Goal: Entertainment & Leisure: Consume media (video, audio)

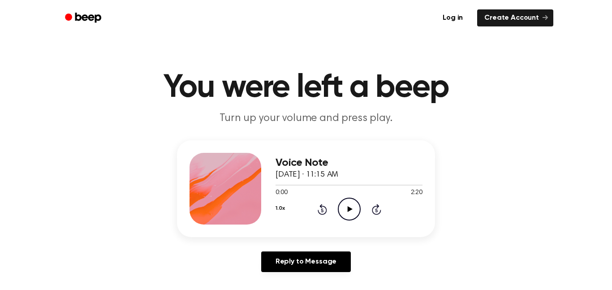
click at [345, 203] on icon "Play Audio" at bounding box center [349, 208] width 23 height 23
click at [345, 203] on icon "Pause Audio" at bounding box center [349, 208] width 23 height 23
click at [351, 205] on icon "Play Audio" at bounding box center [349, 208] width 23 height 23
click at [323, 211] on icon "Rewind 5 seconds" at bounding box center [322, 209] width 10 height 12
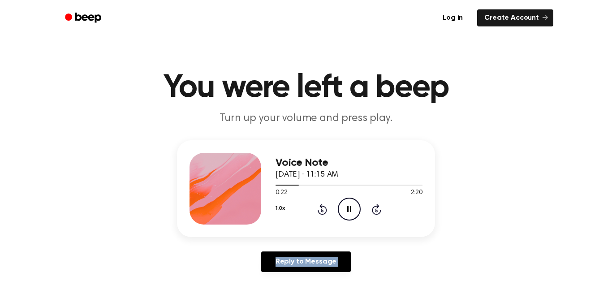
click at [323, 211] on icon "Rewind 5 seconds" at bounding box center [322, 209] width 10 height 12
click at [322, 210] on icon at bounding box center [322, 210] width 2 height 4
click at [344, 208] on icon "Pause Audio" at bounding box center [349, 208] width 23 height 23
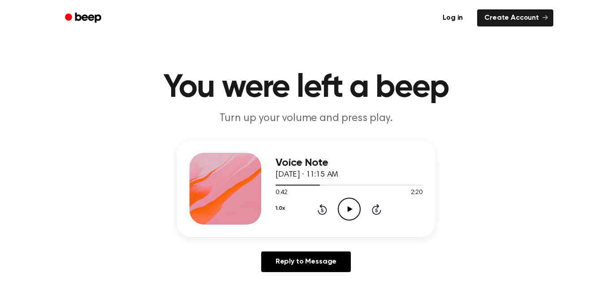
click at [349, 214] on icon "Play Audio" at bounding box center [349, 208] width 23 height 23
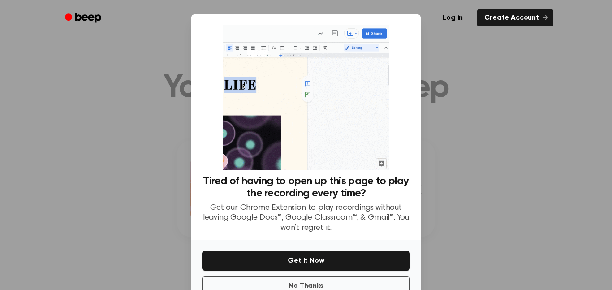
click at [466, 275] on div at bounding box center [306, 145] width 612 height 290
click at [329, 279] on button "No Thanks" at bounding box center [306, 286] width 208 height 20
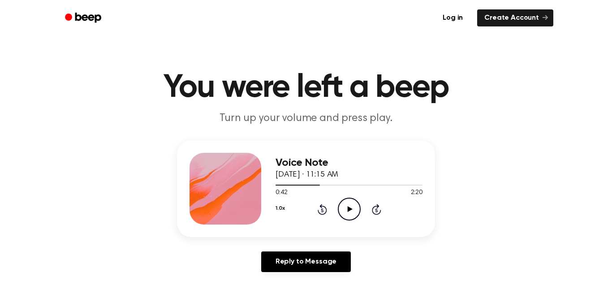
click at [346, 200] on icon "Play Audio" at bounding box center [349, 208] width 23 height 23
click at [348, 205] on icon "Pause Audio" at bounding box center [349, 208] width 23 height 23
click at [321, 209] on icon at bounding box center [322, 210] width 2 height 4
click at [320, 208] on icon "Rewind 5 seconds" at bounding box center [322, 209] width 10 height 12
click at [352, 209] on icon "Play Audio" at bounding box center [349, 208] width 23 height 23
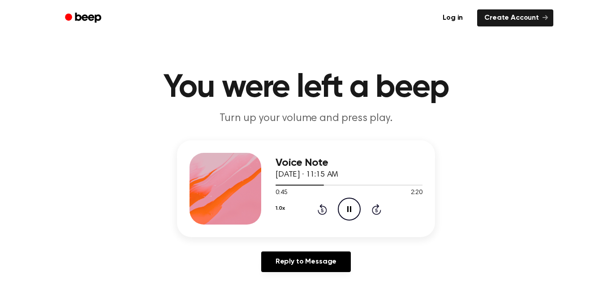
click at [343, 206] on icon "Pause Audio" at bounding box center [349, 208] width 23 height 23
click at [339, 203] on icon "Play Audio" at bounding box center [349, 208] width 23 height 23
click at [343, 206] on icon "Pause Audio" at bounding box center [349, 208] width 23 height 23
